Goal: Task Accomplishment & Management: Manage account settings

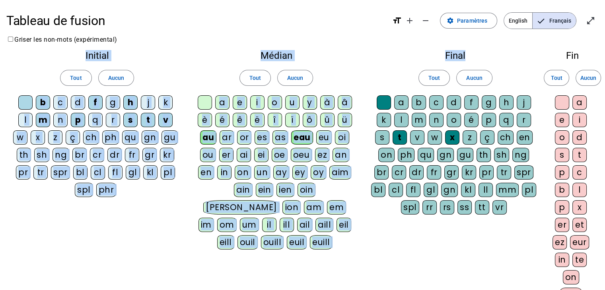
drag, startPoint x: 513, startPoint y: 60, endPoint x: 430, endPoint y: 38, distance: 85.2
click at [430, 38] on div "Tableau de fusion format_size add remove settings Paramètres English Français o…" at bounding box center [302, 214] width 605 height 429
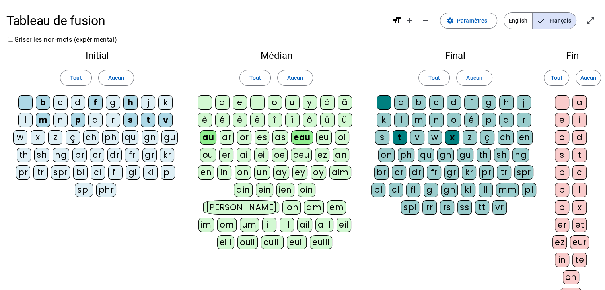
click at [510, 47] on div "Final Tout Aucun a b c d f g h j k l m n o é p q r s t v w x z ç ch en on ph qu…" at bounding box center [455, 135] width 181 height 180
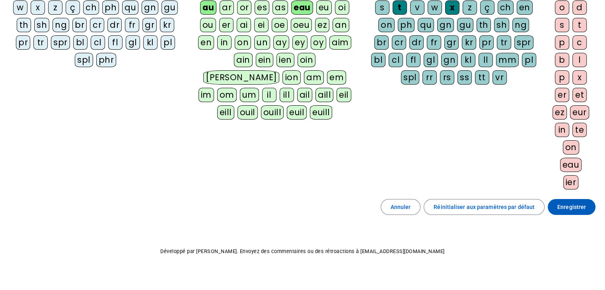
scroll to position [129, 0]
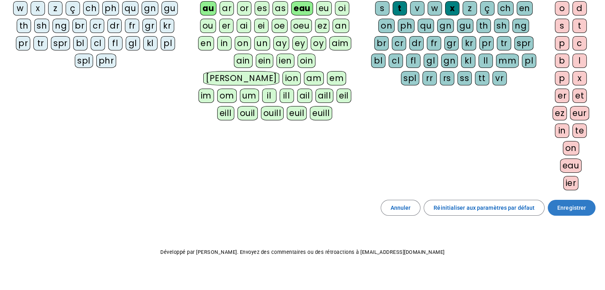
click at [565, 203] on span "Enregistrer" at bounding box center [571, 208] width 29 height 10
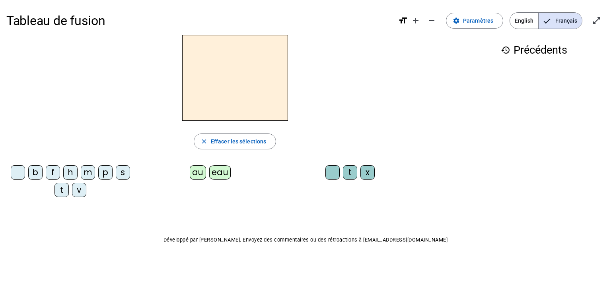
click at [451, 107] on div at bounding box center [234, 78] width 457 height 86
click at [481, 19] on span "Paramètres" at bounding box center [478, 21] width 30 height 10
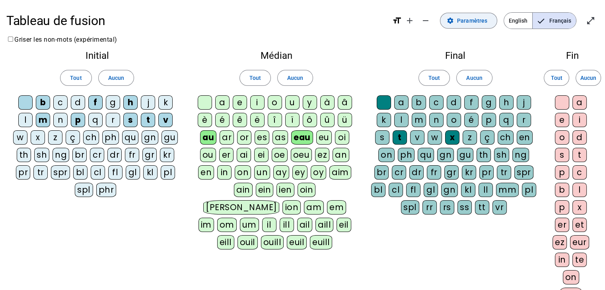
click at [477, 19] on span "Paramètres" at bounding box center [472, 21] width 30 height 10
click at [567, 18] on span "Français" at bounding box center [554, 21] width 43 height 16
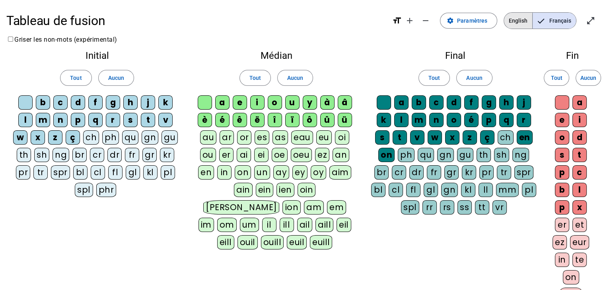
click at [513, 21] on span "English" at bounding box center [518, 21] width 28 height 16
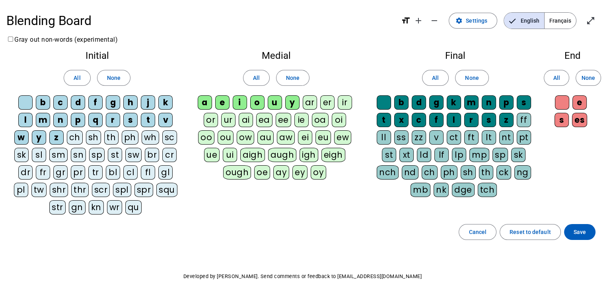
click at [562, 21] on span "Français" at bounding box center [560, 21] width 31 height 16
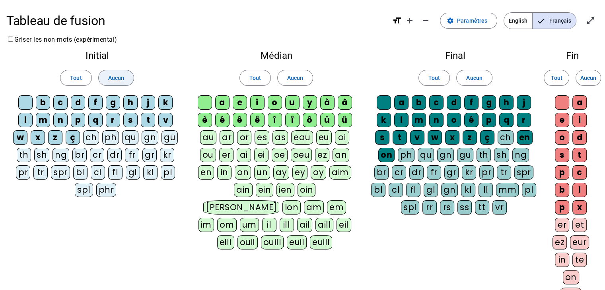
click at [116, 81] on span "Aucun" at bounding box center [116, 78] width 16 height 10
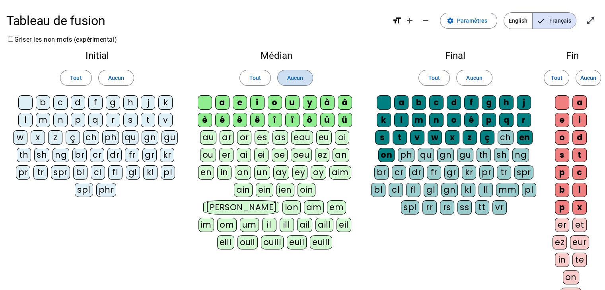
click at [288, 74] on span "Aucun" at bounding box center [295, 78] width 16 height 10
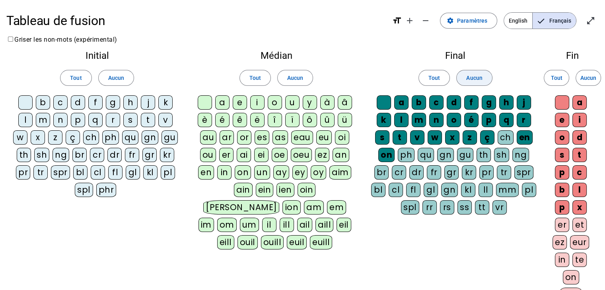
click at [478, 78] on span "Aucun" at bounding box center [474, 78] width 16 height 10
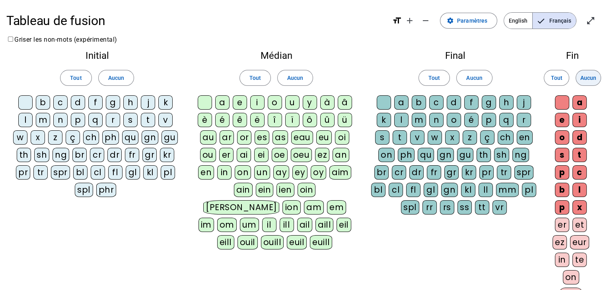
click at [593, 81] on span "Aucun" at bounding box center [589, 78] width 16 height 10
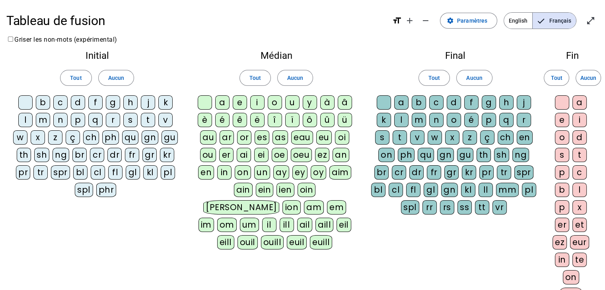
click at [77, 119] on div "p" at bounding box center [78, 120] width 14 height 14
click at [45, 105] on div "b" at bounding box center [43, 103] width 14 height 14
click at [132, 120] on div "s" at bounding box center [130, 120] width 14 height 14
click at [158, 119] on div "v" at bounding box center [165, 120] width 14 height 14
click at [26, 101] on div at bounding box center [25, 103] width 14 height 14
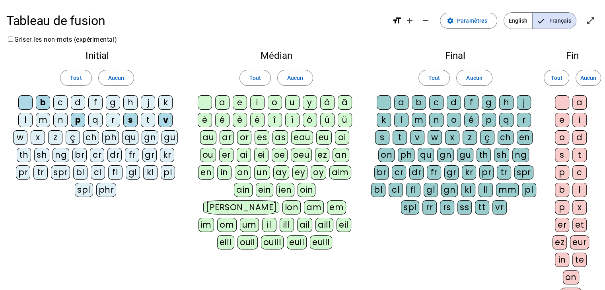
click at [151, 116] on div "t" at bounding box center [148, 120] width 14 height 14
click at [97, 99] on div "f" at bounding box center [95, 103] width 14 height 14
click at [129, 101] on div "h" at bounding box center [130, 103] width 14 height 14
click at [40, 117] on div "m" at bounding box center [43, 120] width 14 height 14
click at [300, 135] on div "eau" at bounding box center [302, 138] width 22 height 14
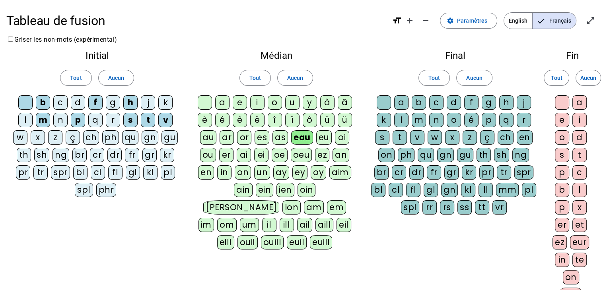
click at [207, 139] on div "au" at bounding box center [208, 138] width 16 height 14
click at [452, 137] on div "x" at bounding box center [452, 138] width 14 height 14
click at [401, 133] on div "t" at bounding box center [400, 138] width 14 height 14
click at [383, 101] on div at bounding box center [384, 103] width 14 height 14
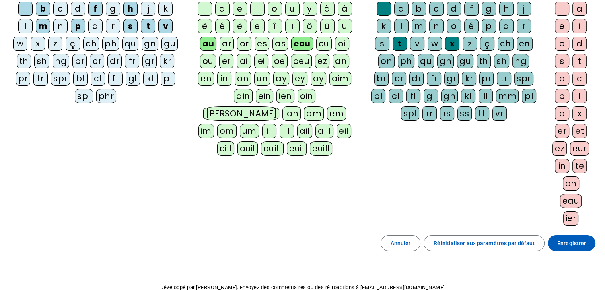
scroll to position [100, 0]
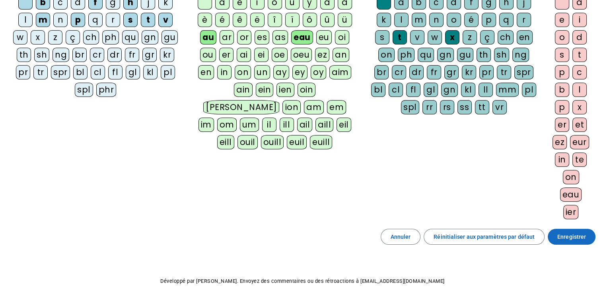
click at [575, 234] on span "Enregistrer" at bounding box center [571, 237] width 29 height 10
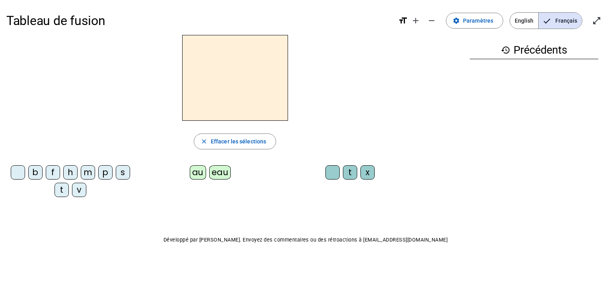
click at [101, 174] on div "p" at bounding box center [105, 173] width 14 height 14
click at [220, 175] on div "eau" at bounding box center [220, 173] width 22 height 14
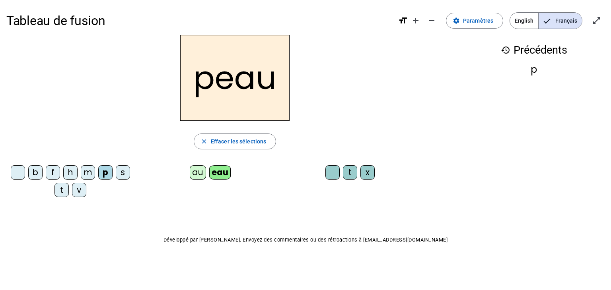
click at [35, 172] on div "b" at bounding box center [35, 173] width 14 height 14
click at [123, 172] on div "s" at bounding box center [123, 173] width 14 height 14
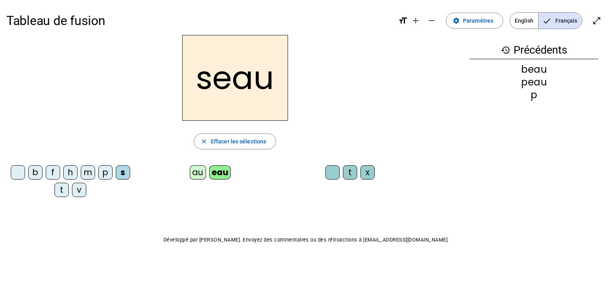
click at [76, 193] on div "v" at bounding box center [79, 190] width 14 height 14
click at [21, 166] on div at bounding box center [18, 173] width 14 height 14
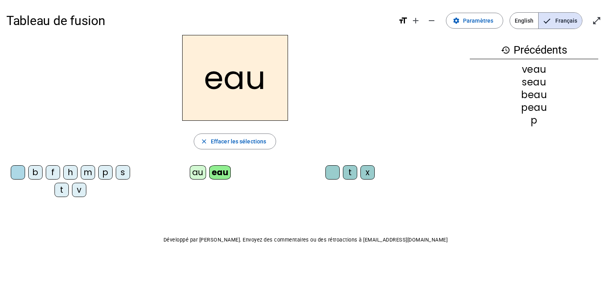
click at [201, 172] on div "au" at bounding box center [198, 173] width 16 height 14
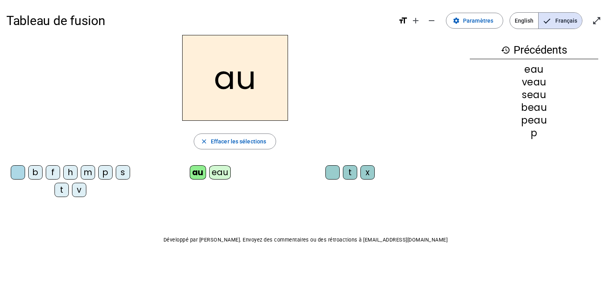
click at [368, 168] on div "x" at bounding box center [368, 173] width 14 height 14
click at [62, 187] on div "t" at bounding box center [62, 190] width 14 height 14
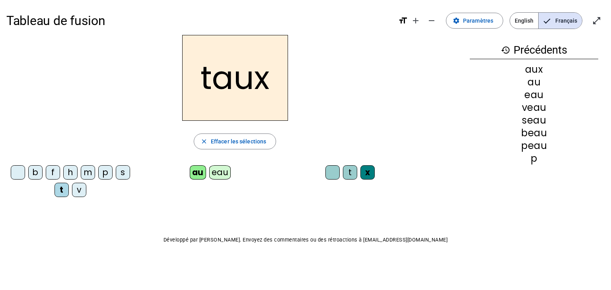
click at [89, 171] on div "m" at bounding box center [88, 173] width 14 height 14
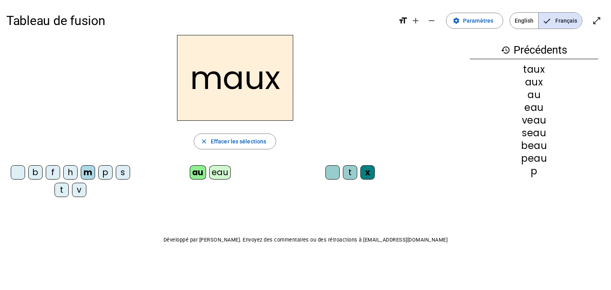
click at [55, 174] on div "f" at bounding box center [53, 173] width 14 height 14
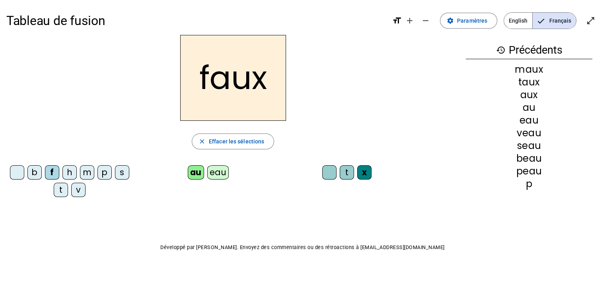
click at [349, 173] on div "t" at bounding box center [347, 173] width 14 height 14
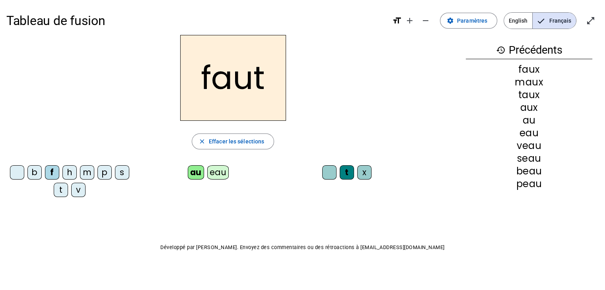
click at [68, 172] on div "h" at bounding box center [69, 173] width 14 height 14
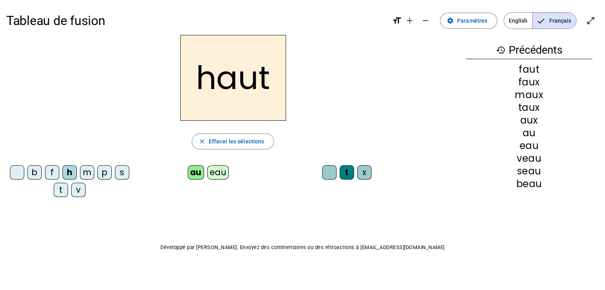
click at [78, 189] on div "v" at bounding box center [78, 190] width 14 height 14
